Goal: Find specific page/section: Find specific page/section

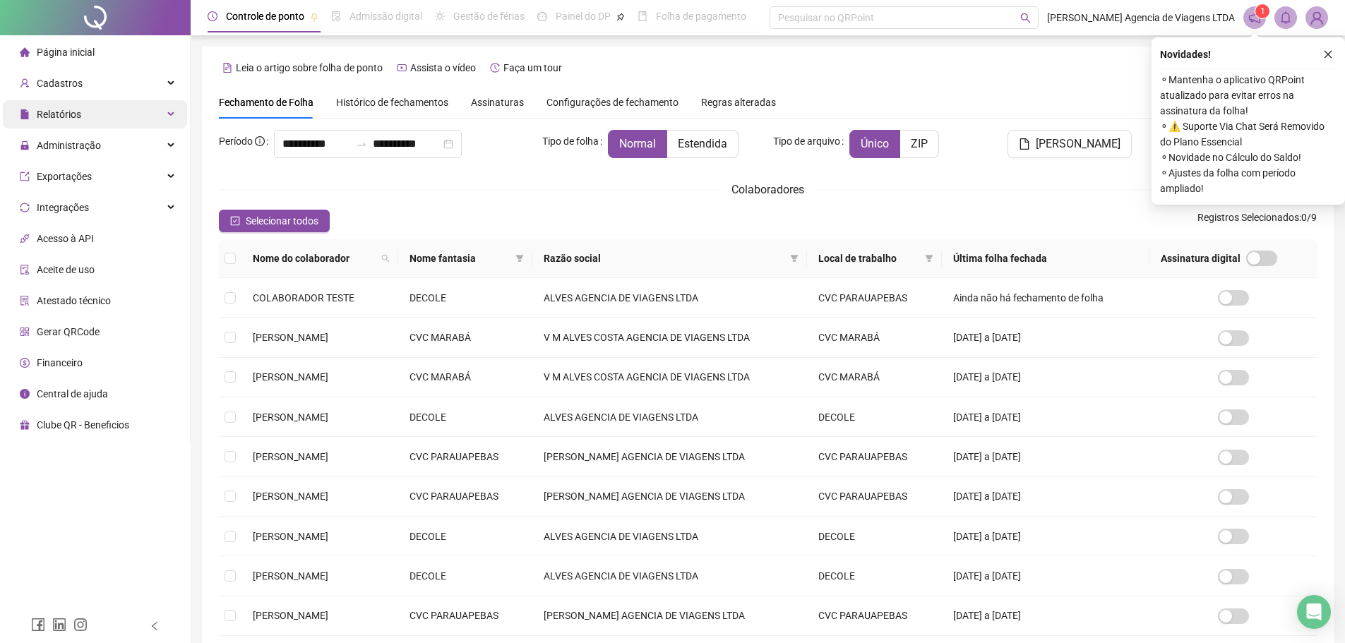
click at [92, 108] on div "Relatórios" at bounding box center [95, 114] width 184 height 28
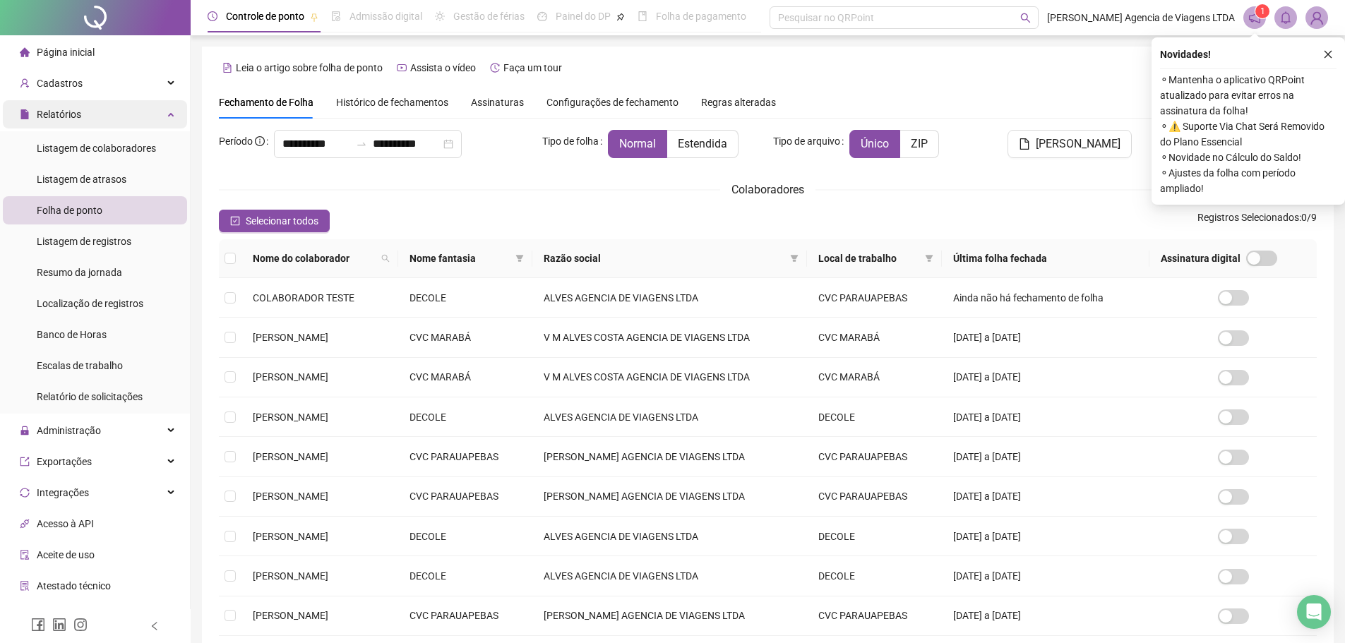
click at [150, 113] on div "Relatórios" at bounding box center [95, 114] width 184 height 28
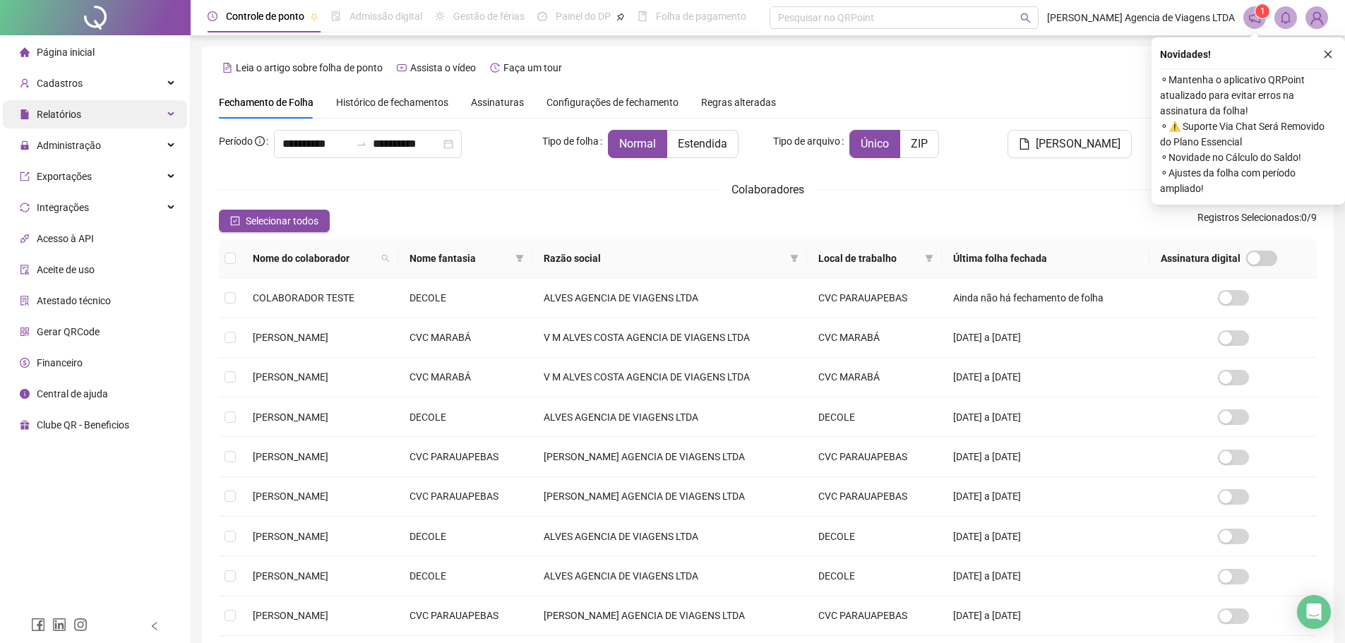
click at [167, 110] on div "Relatórios" at bounding box center [95, 114] width 184 height 28
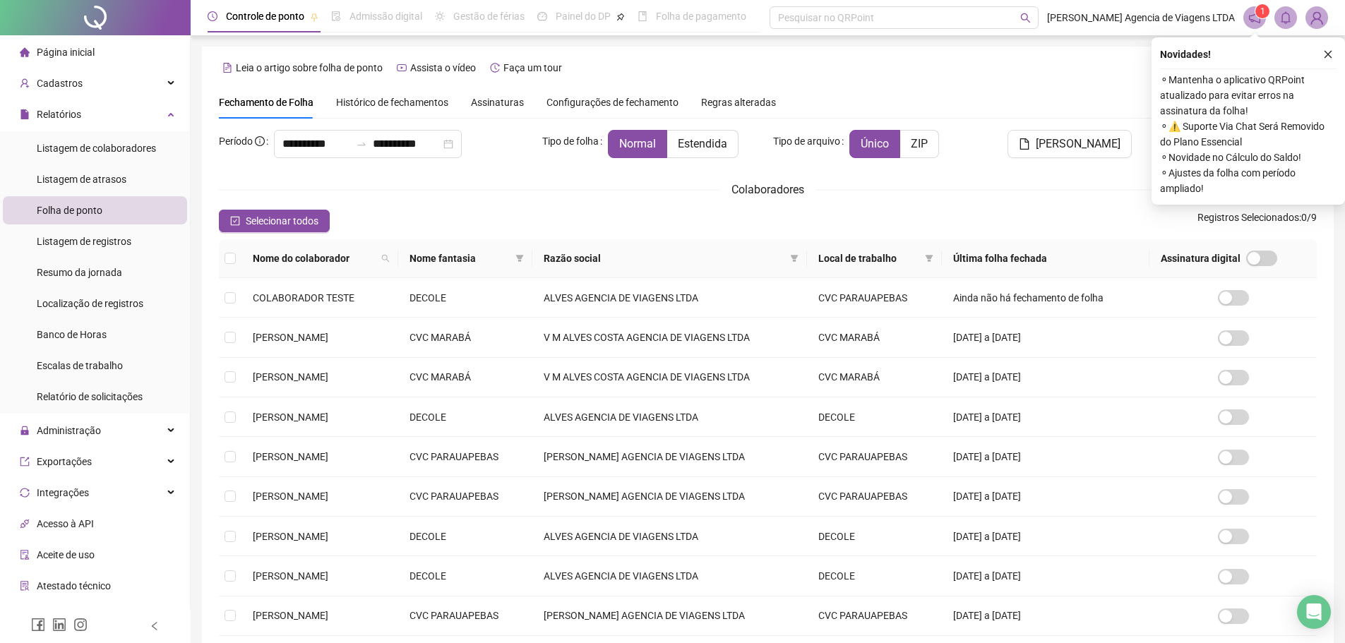
click at [193, 117] on div "**********" at bounding box center [768, 379] width 1154 height 759
click at [142, 112] on div "Relatórios" at bounding box center [95, 114] width 184 height 28
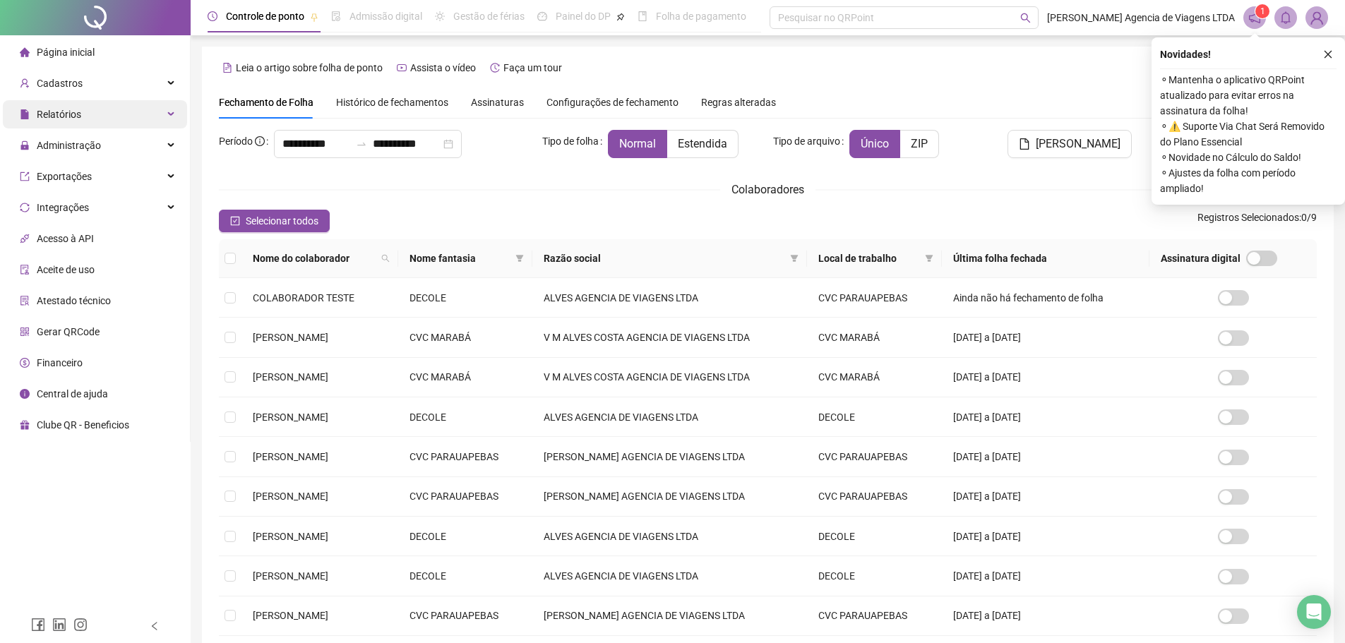
click at [137, 115] on div "Relatórios" at bounding box center [95, 114] width 184 height 28
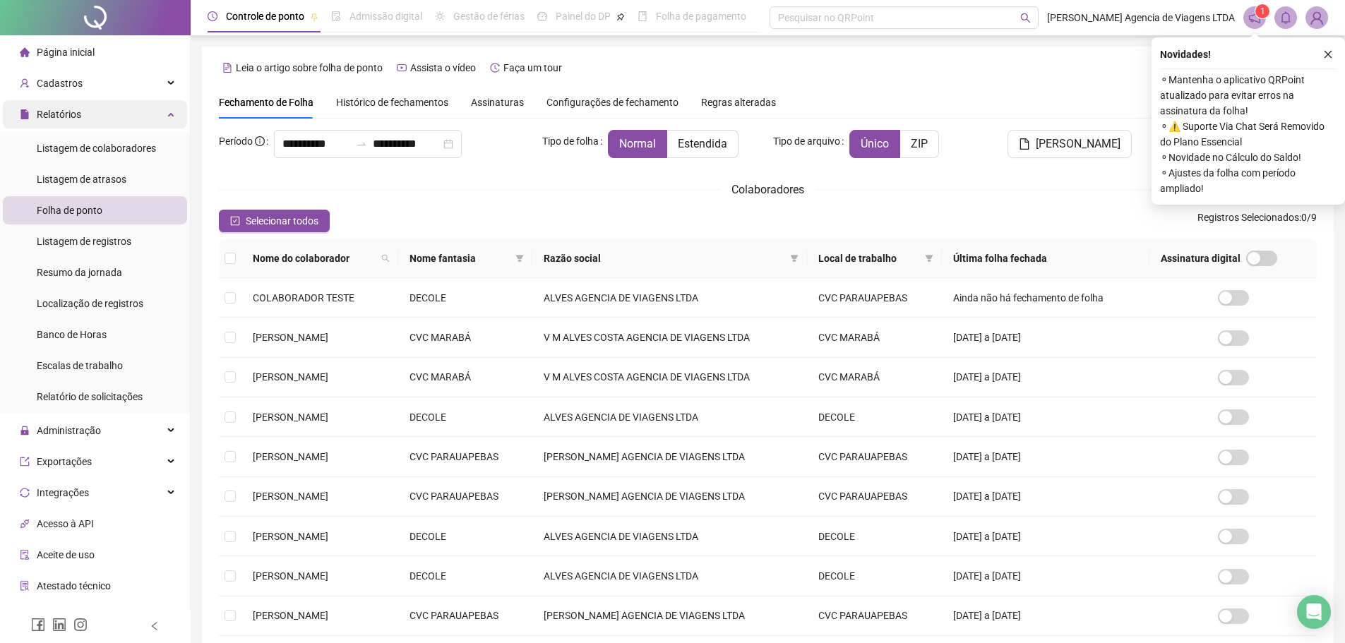
click at [123, 110] on div "Relatórios" at bounding box center [95, 114] width 184 height 28
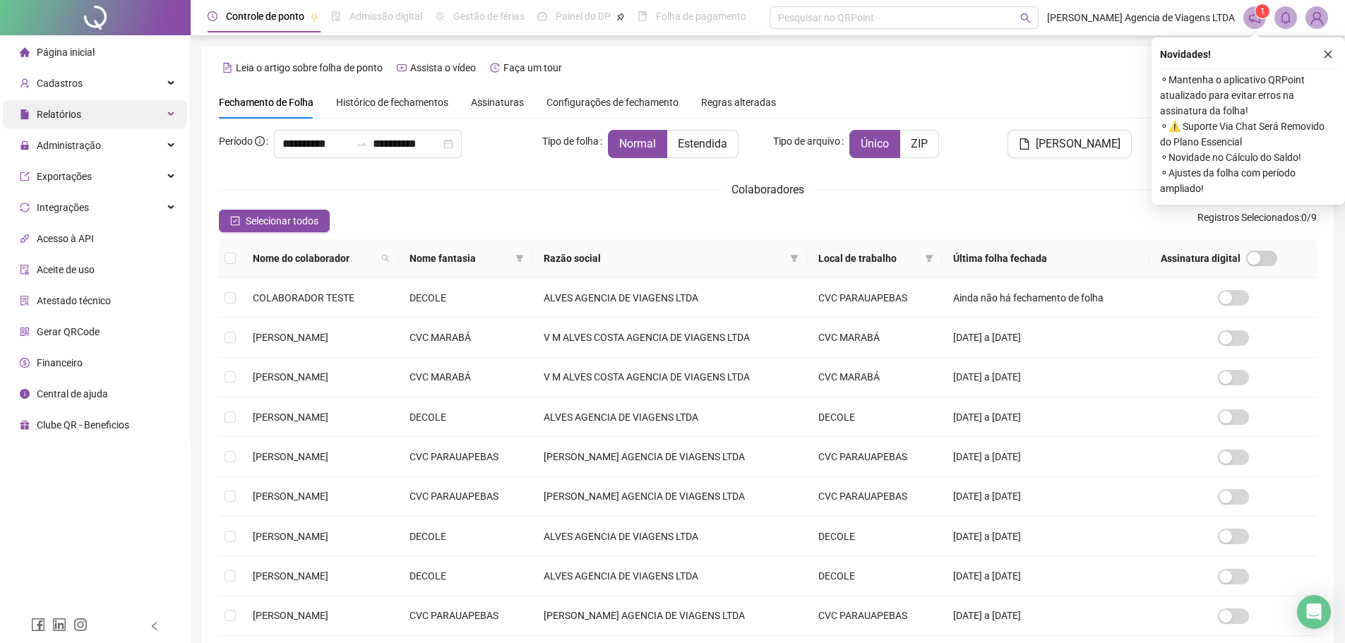
click at [123, 110] on div "Relatórios" at bounding box center [95, 114] width 184 height 28
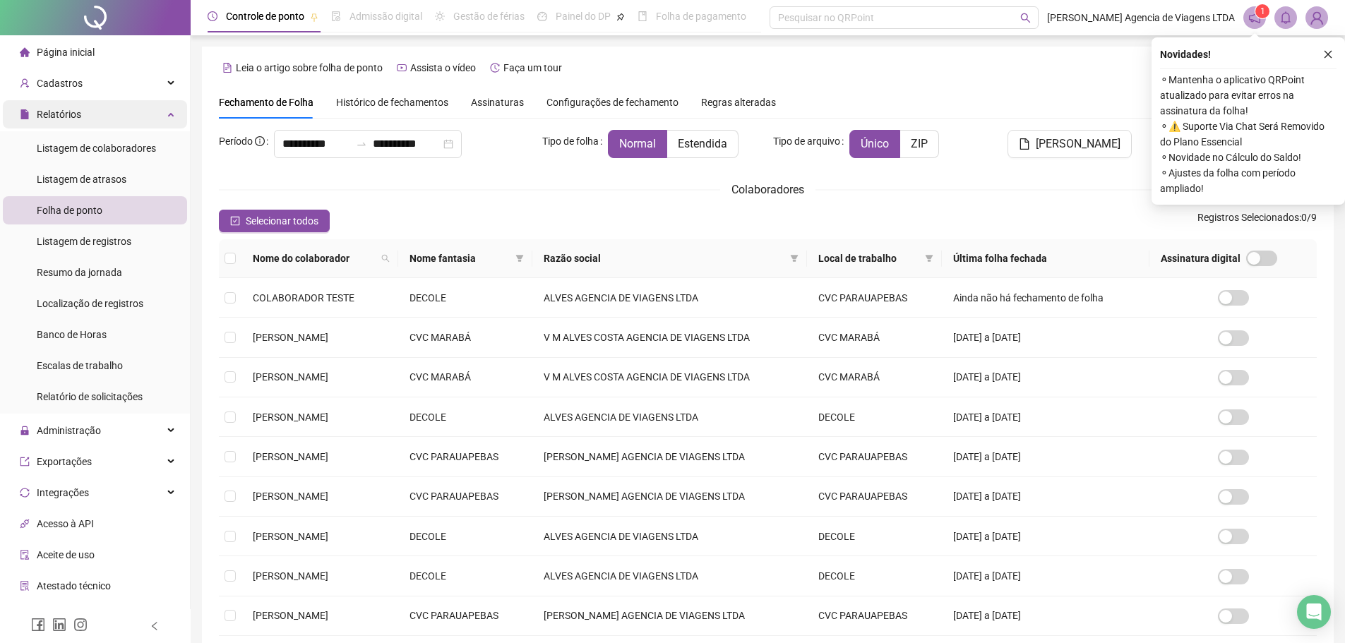
click at [124, 113] on div "Relatórios" at bounding box center [95, 114] width 184 height 28
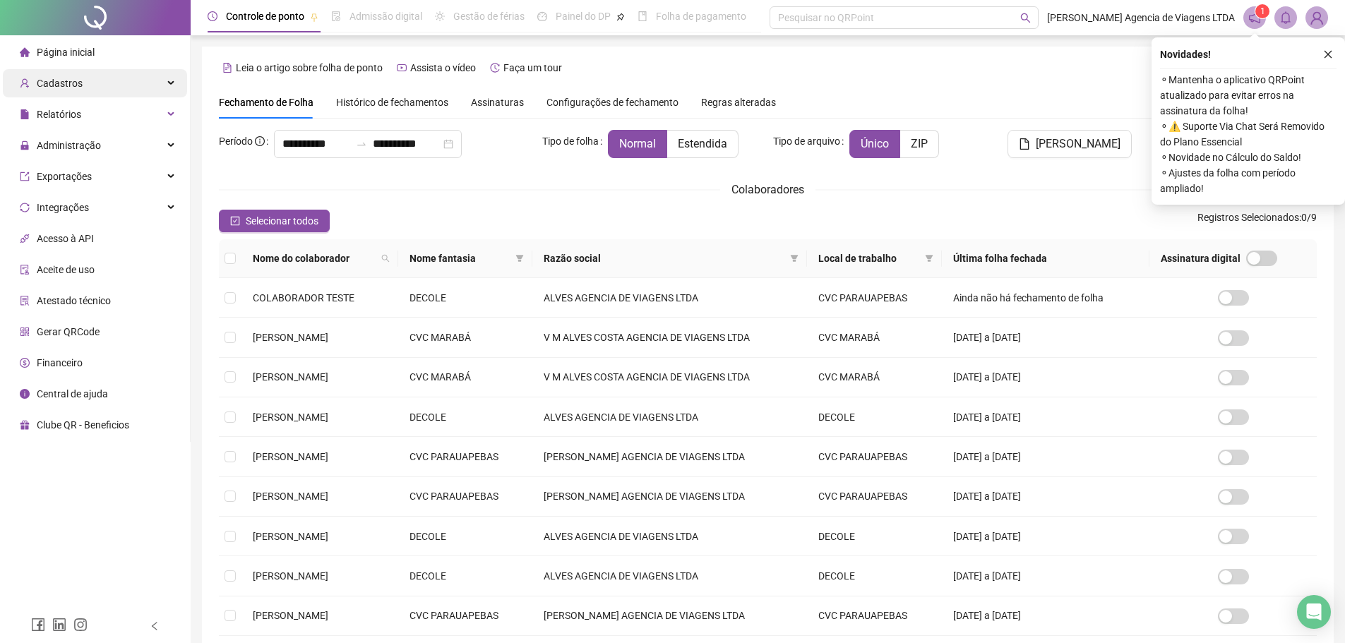
click at [128, 81] on div "Cadastros" at bounding box center [95, 83] width 184 height 28
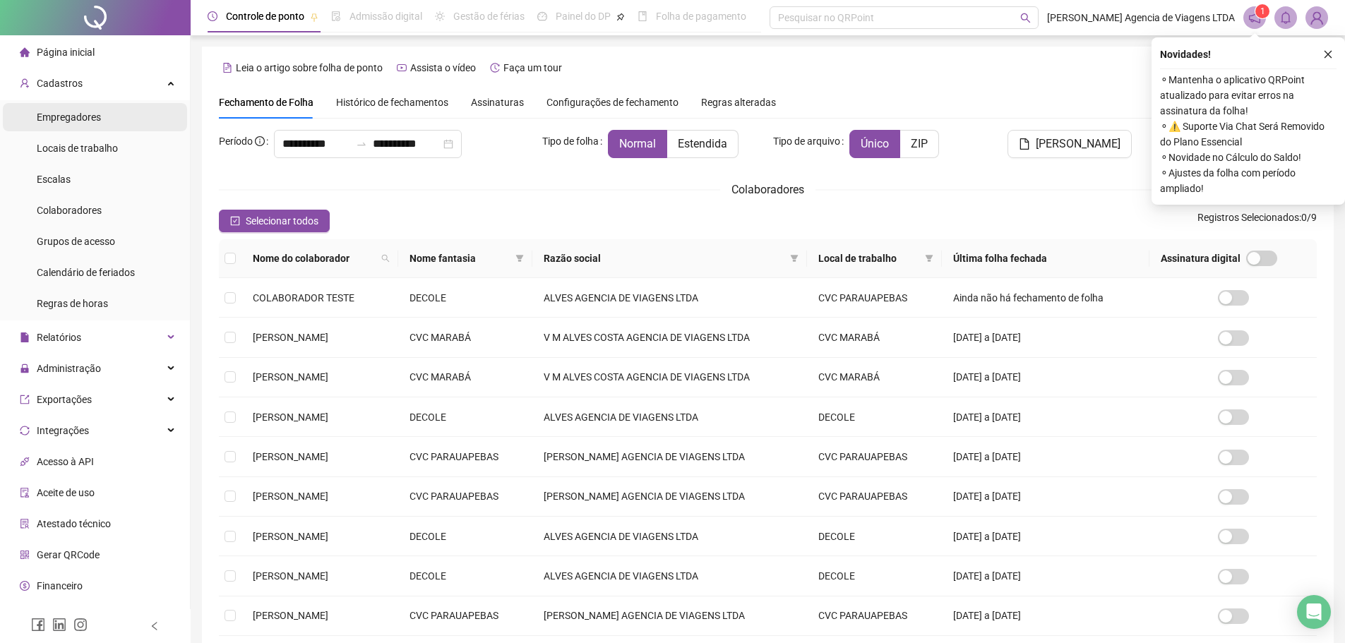
click at [114, 120] on li "Empregadores" at bounding box center [95, 117] width 184 height 28
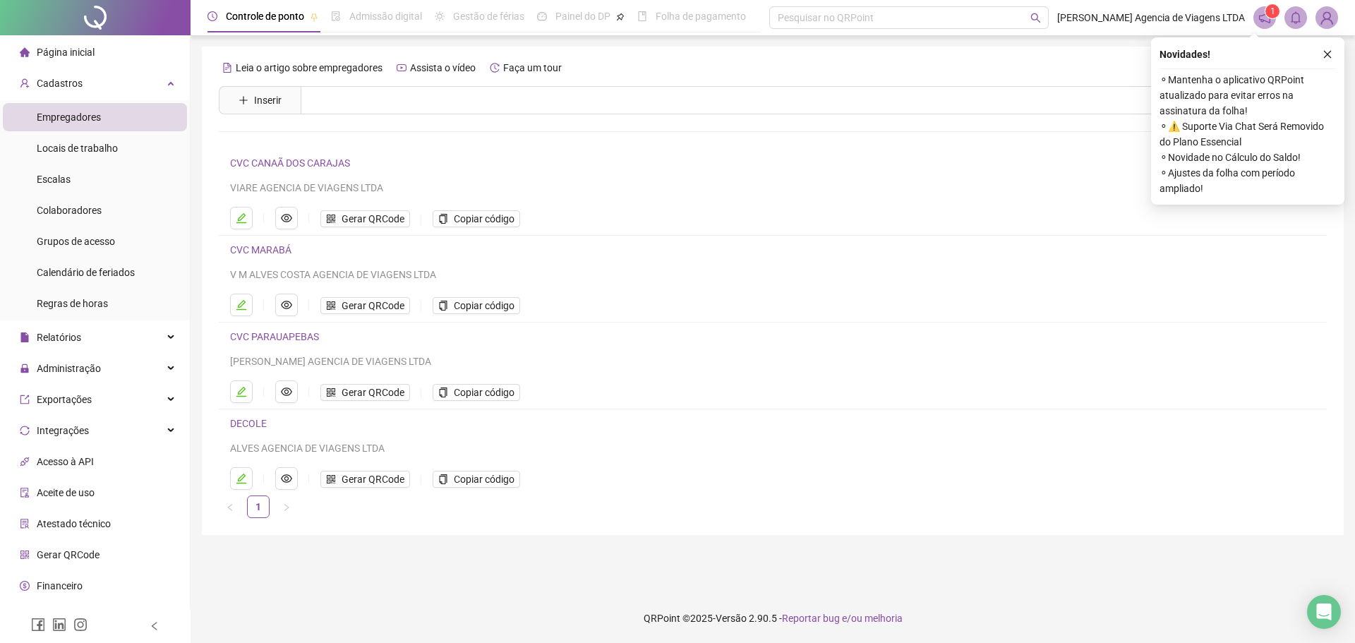
click at [326, 157] on link "CVC CANAÃ DOS CARAJAS" at bounding box center [290, 162] width 120 height 11
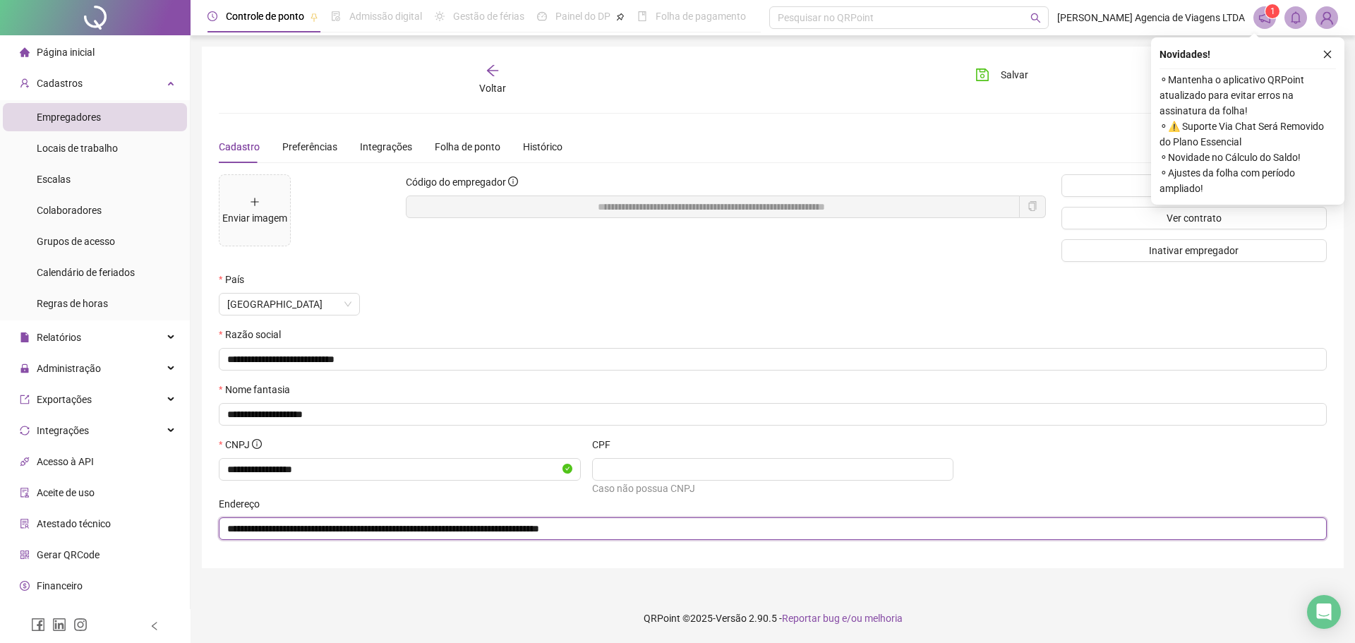
drag, startPoint x: 702, startPoint y: 529, endPoint x: 197, endPoint y: 526, distance: 505.4
click at [197, 526] on div "**********" at bounding box center [773, 321] width 1165 height 643
